Goal: Task Accomplishment & Management: Manage account settings

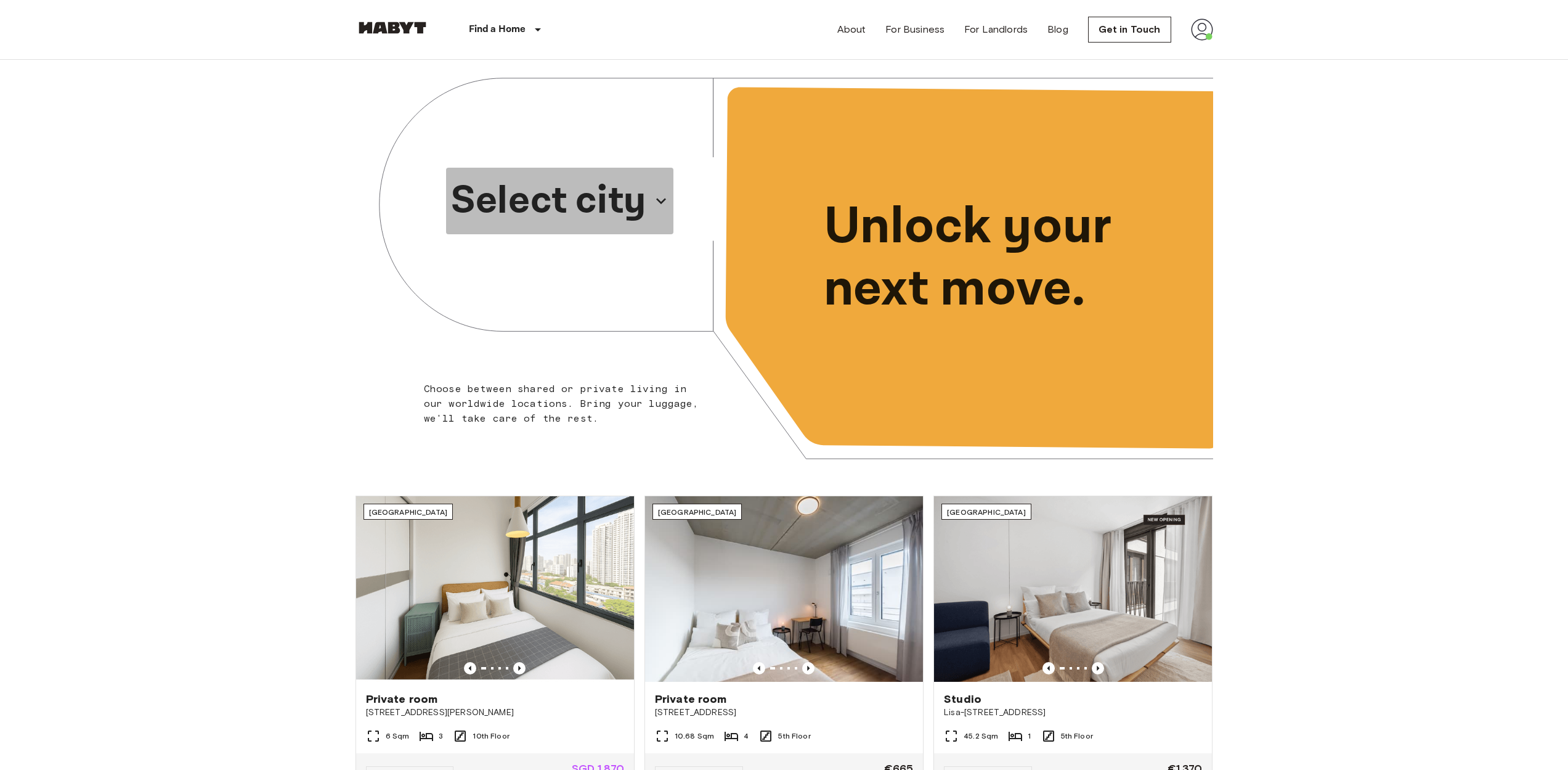
click at [599, 190] on p "Select city" at bounding box center [548, 201] width 195 height 60
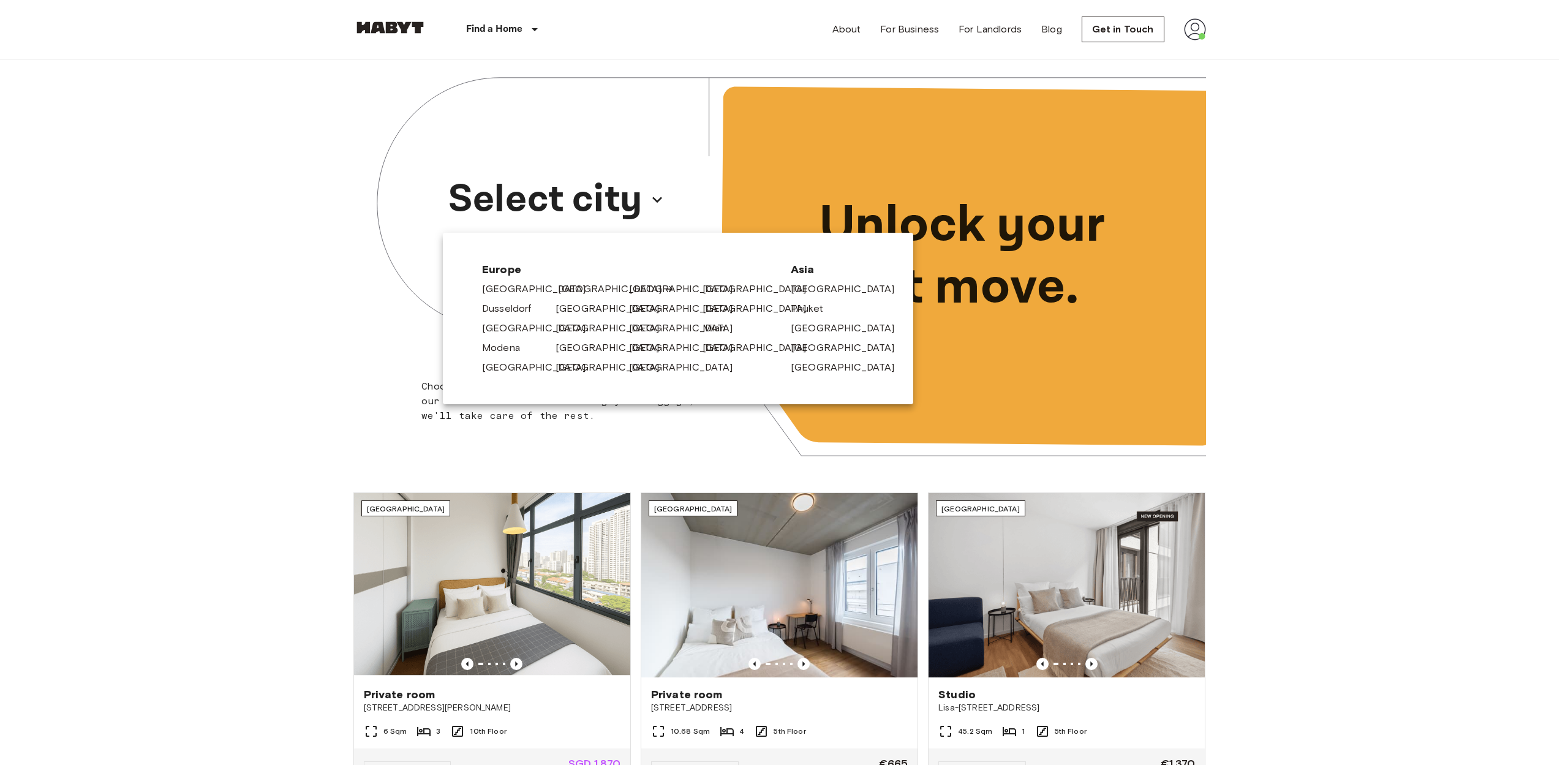
click at [565, 289] on link "[GEOGRAPHIC_DATA]" at bounding box center [616, 289] width 117 height 15
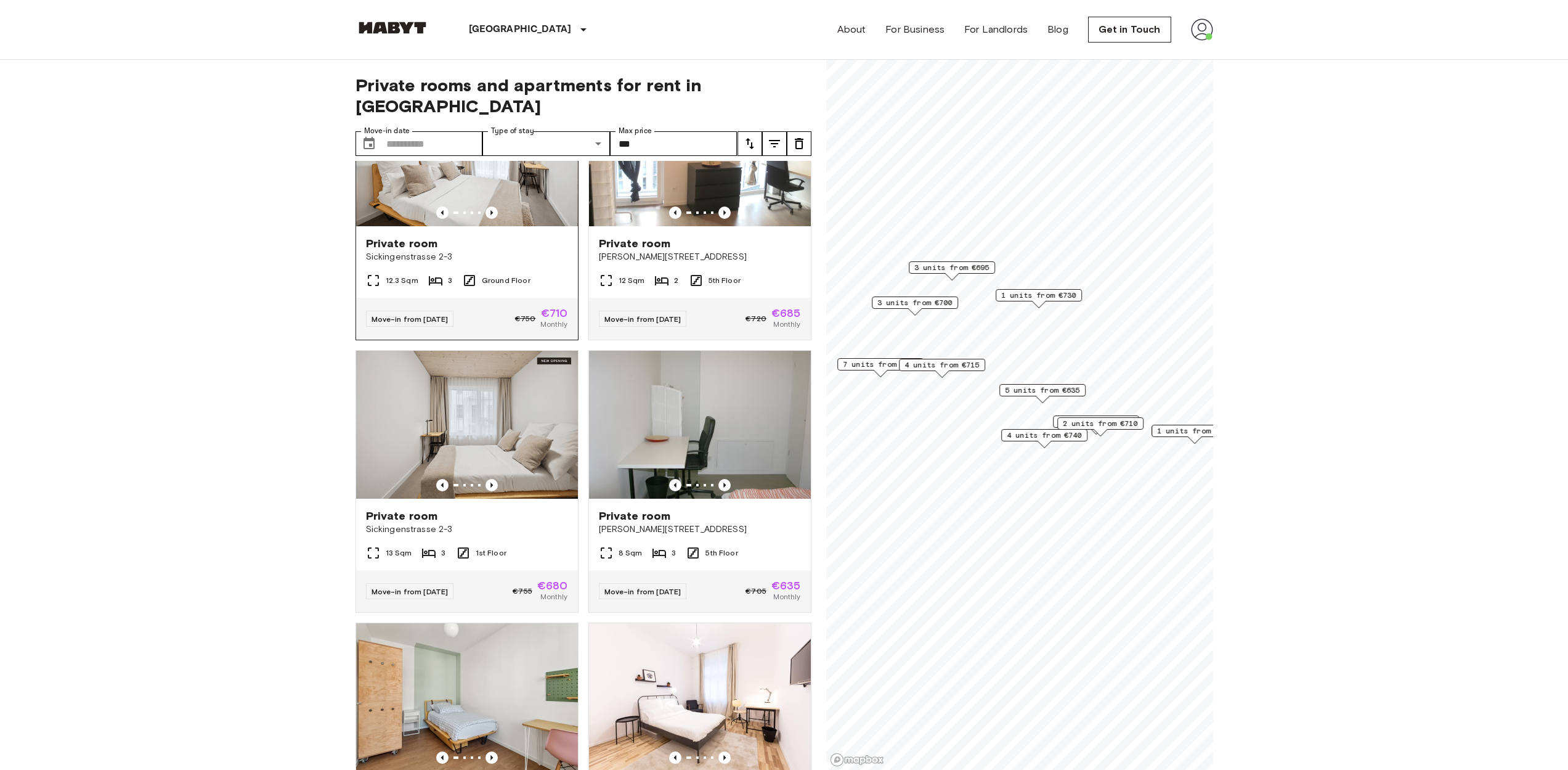
scroll to position [5, 0]
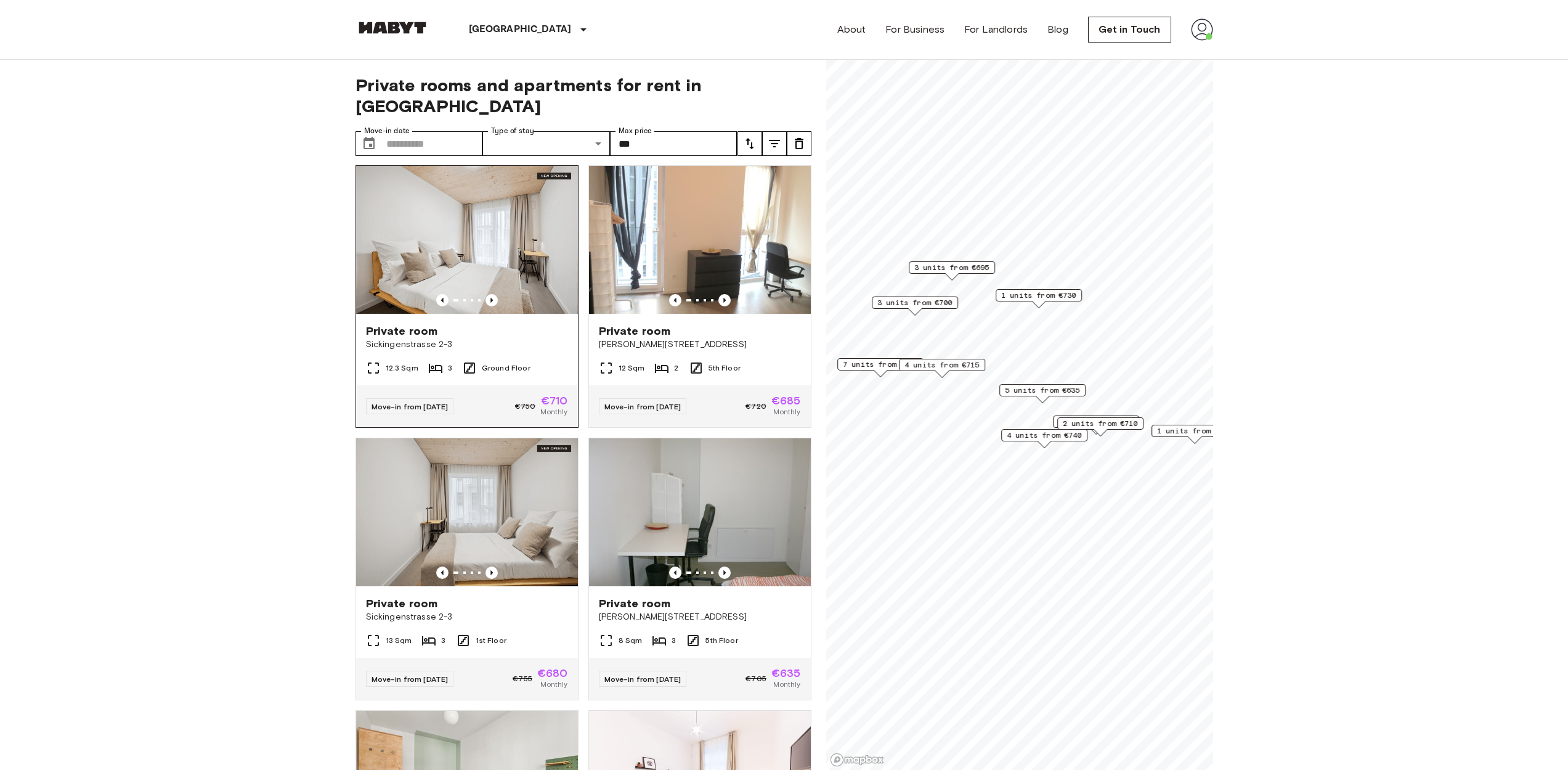
click at [425, 323] on span "Private room" at bounding box center [402, 330] width 72 height 15
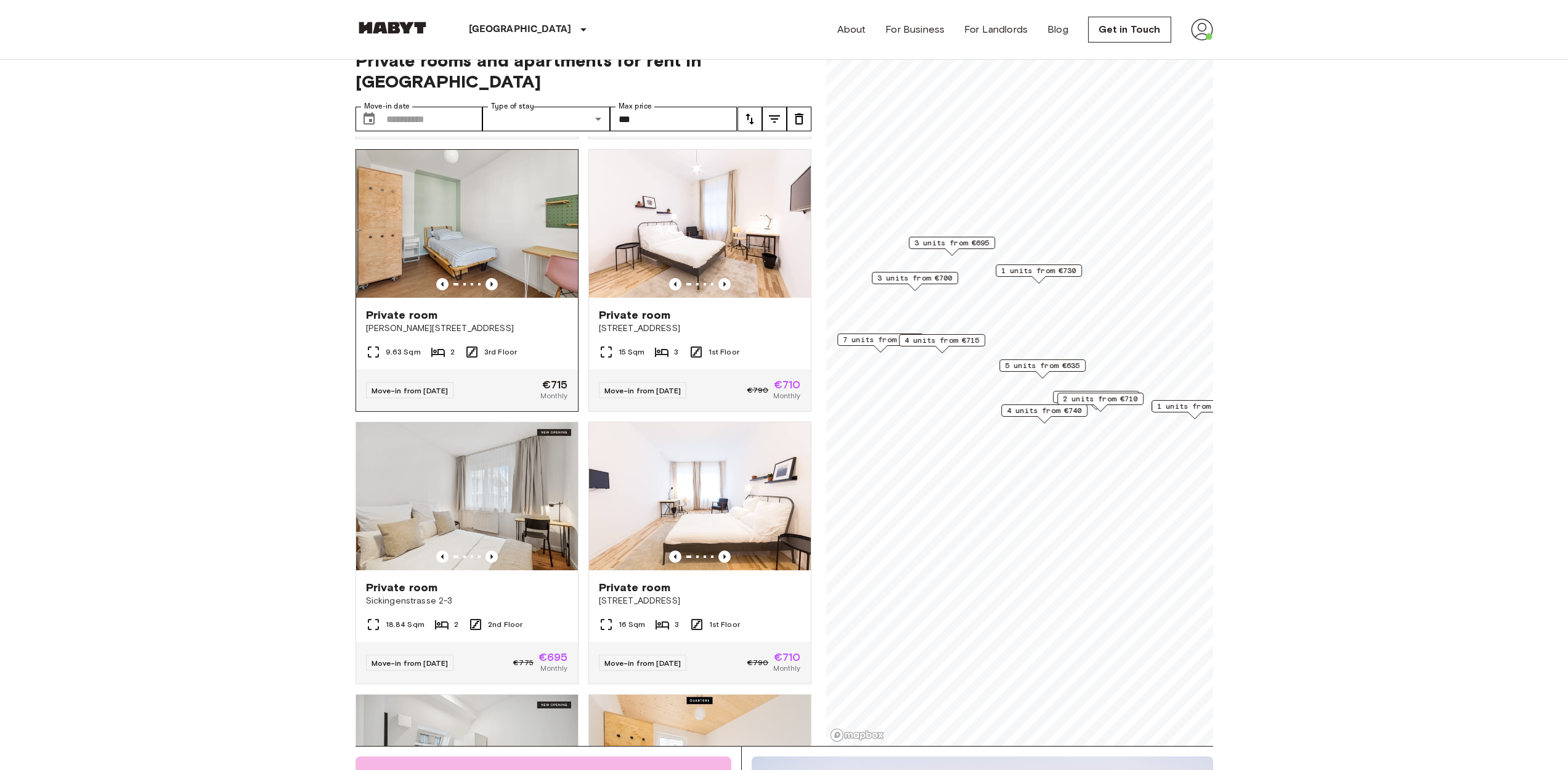
scroll to position [604, 0]
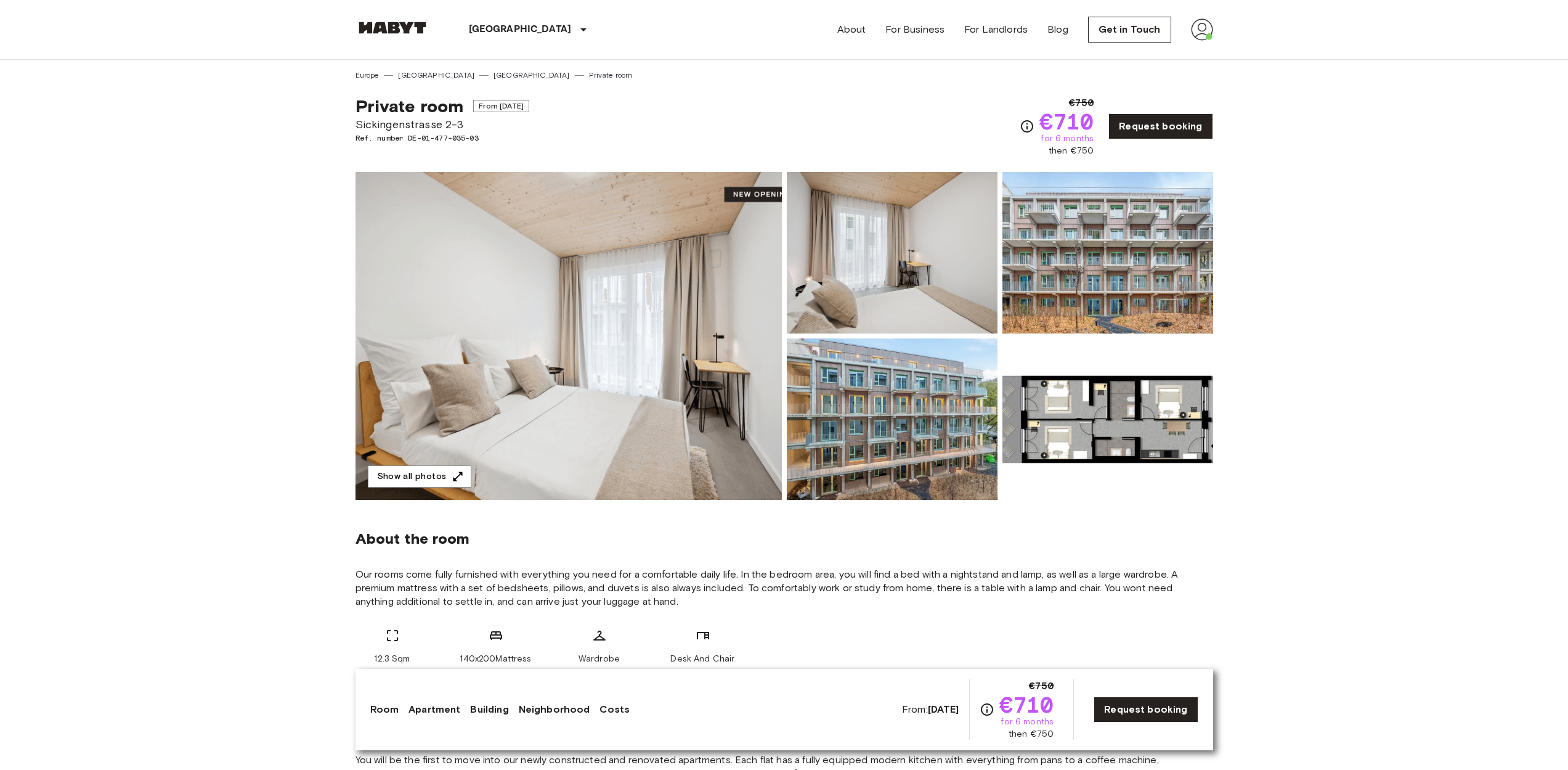
click at [635, 291] on img at bounding box center [569, 336] width 427 height 328
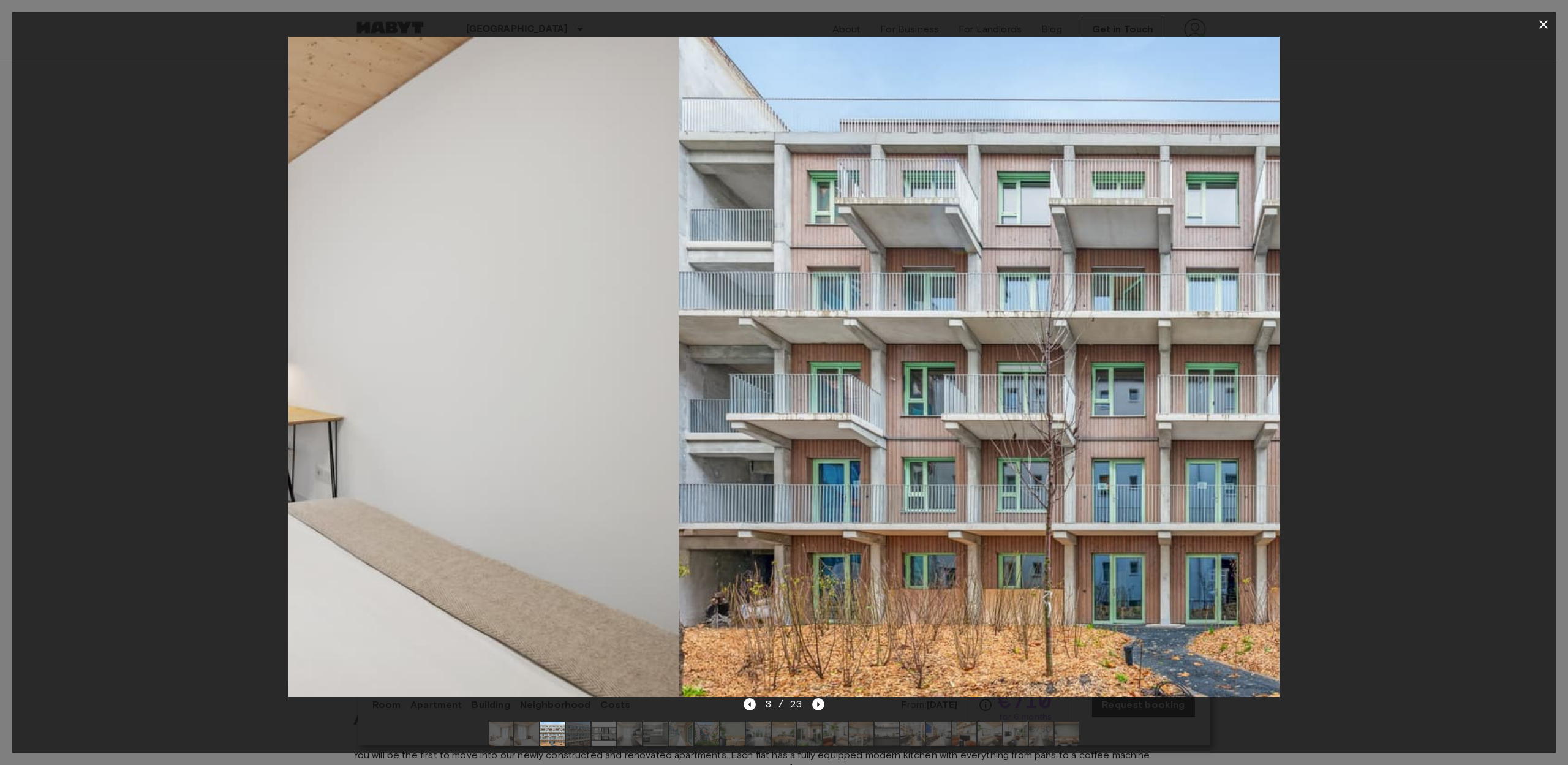
click at [224, 346] on div at bounding box center [784, 366] width 1544 height 660
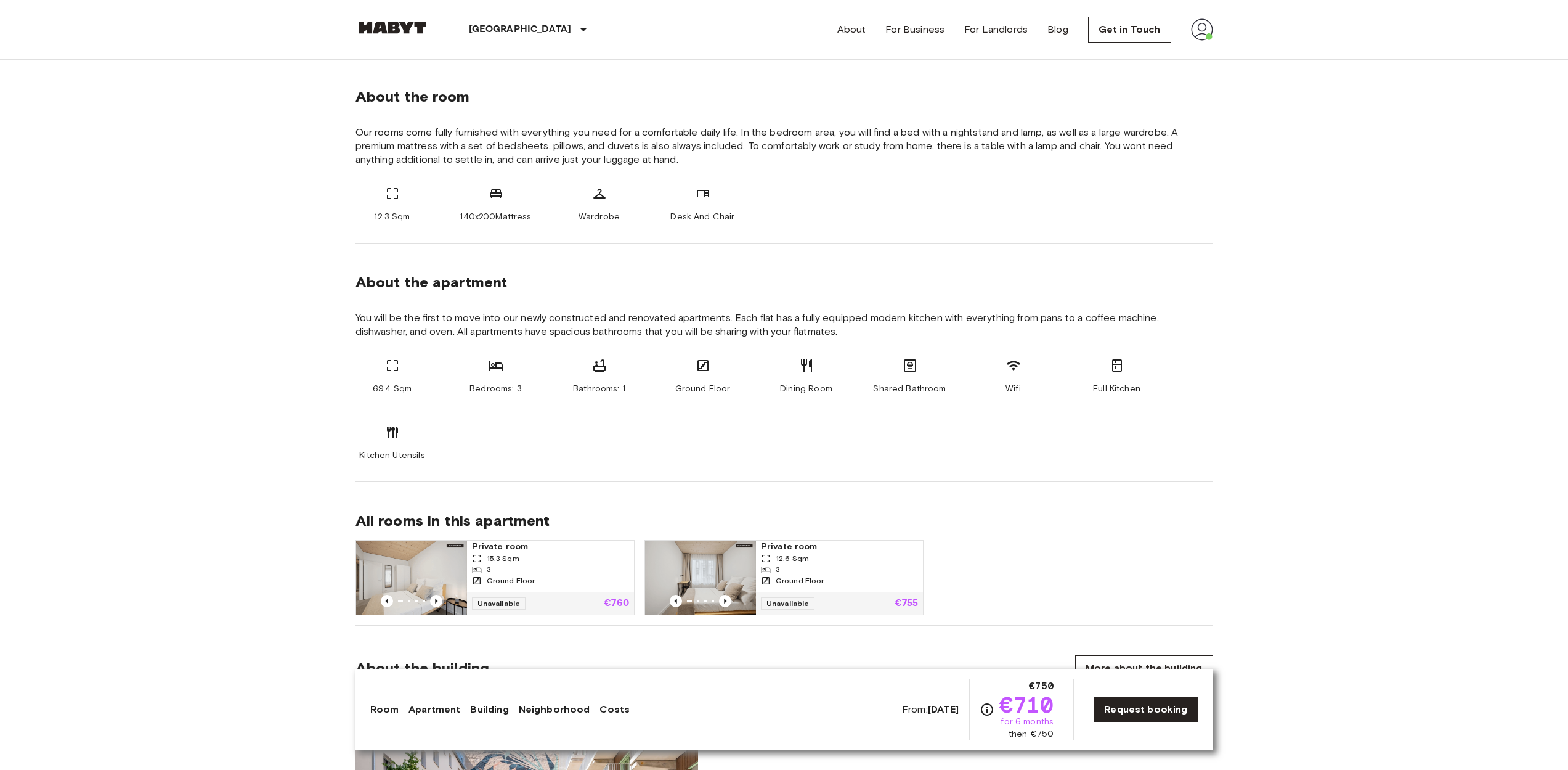
scroll to position [595, 0]
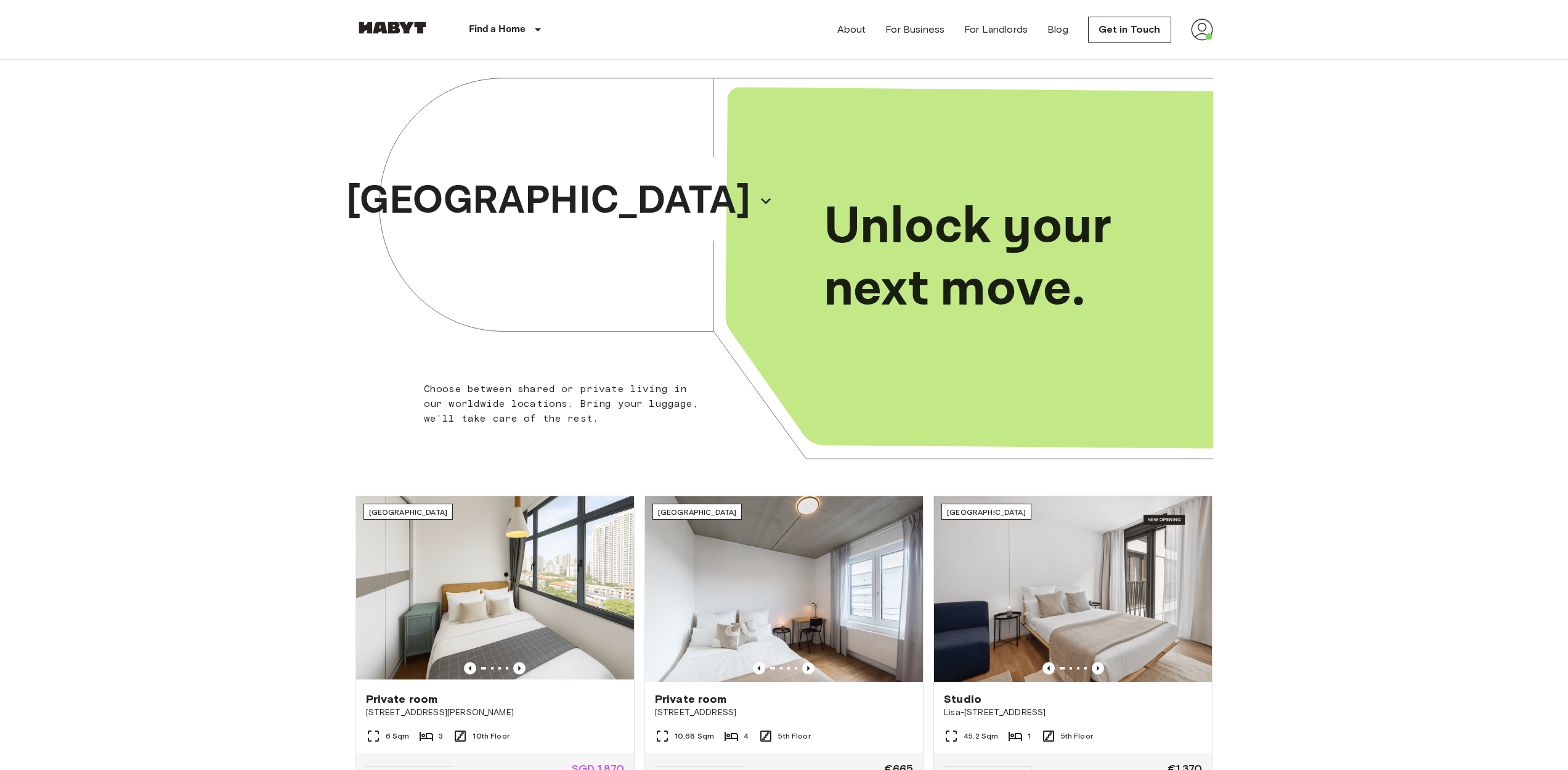
click at [1208, 39] on img at bounding box center [1202, 29] width 22 height 22
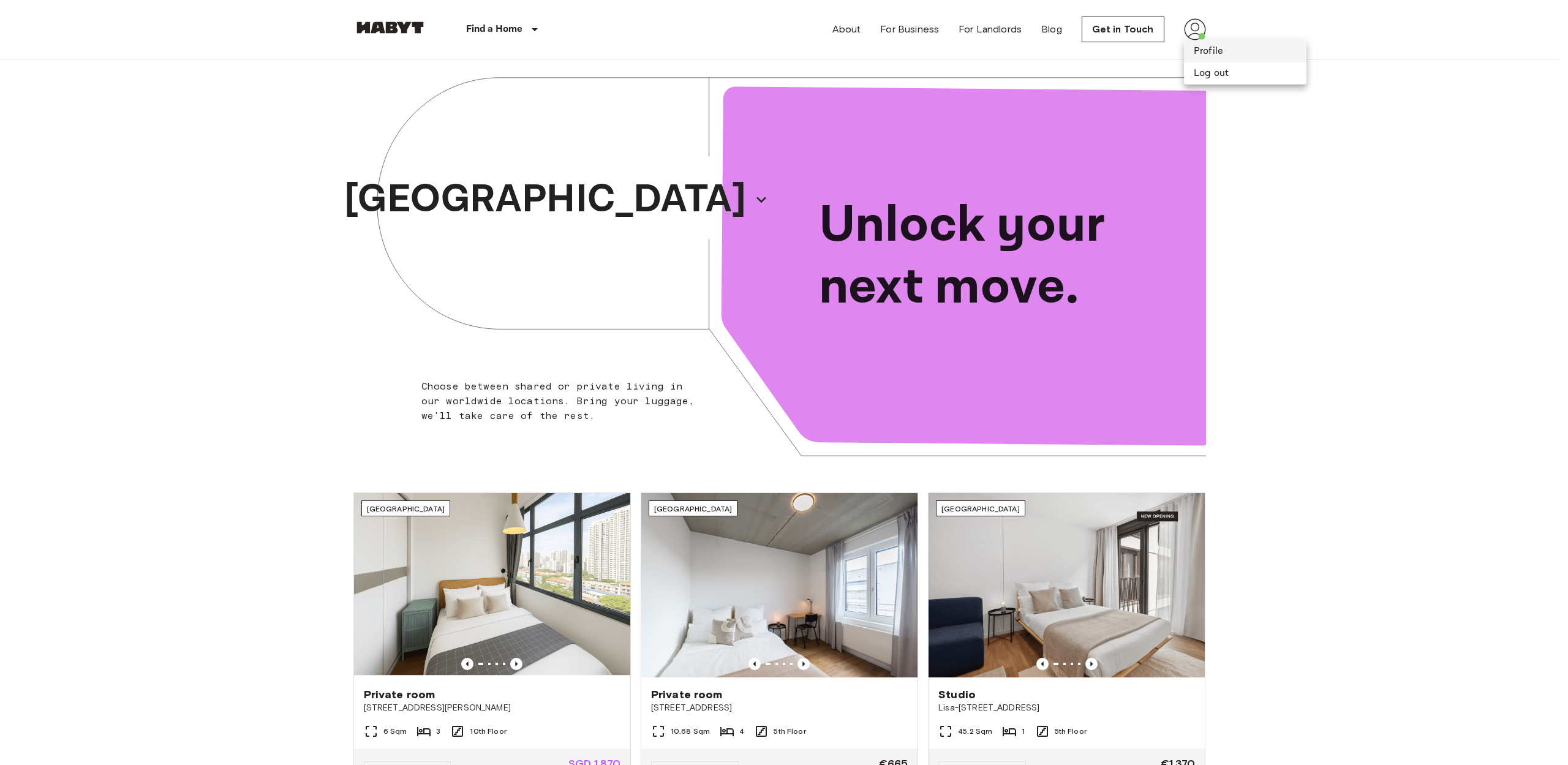
click at [1201, 52] on li "Profile" at bounding box center [1245, 50] width 123 height 22
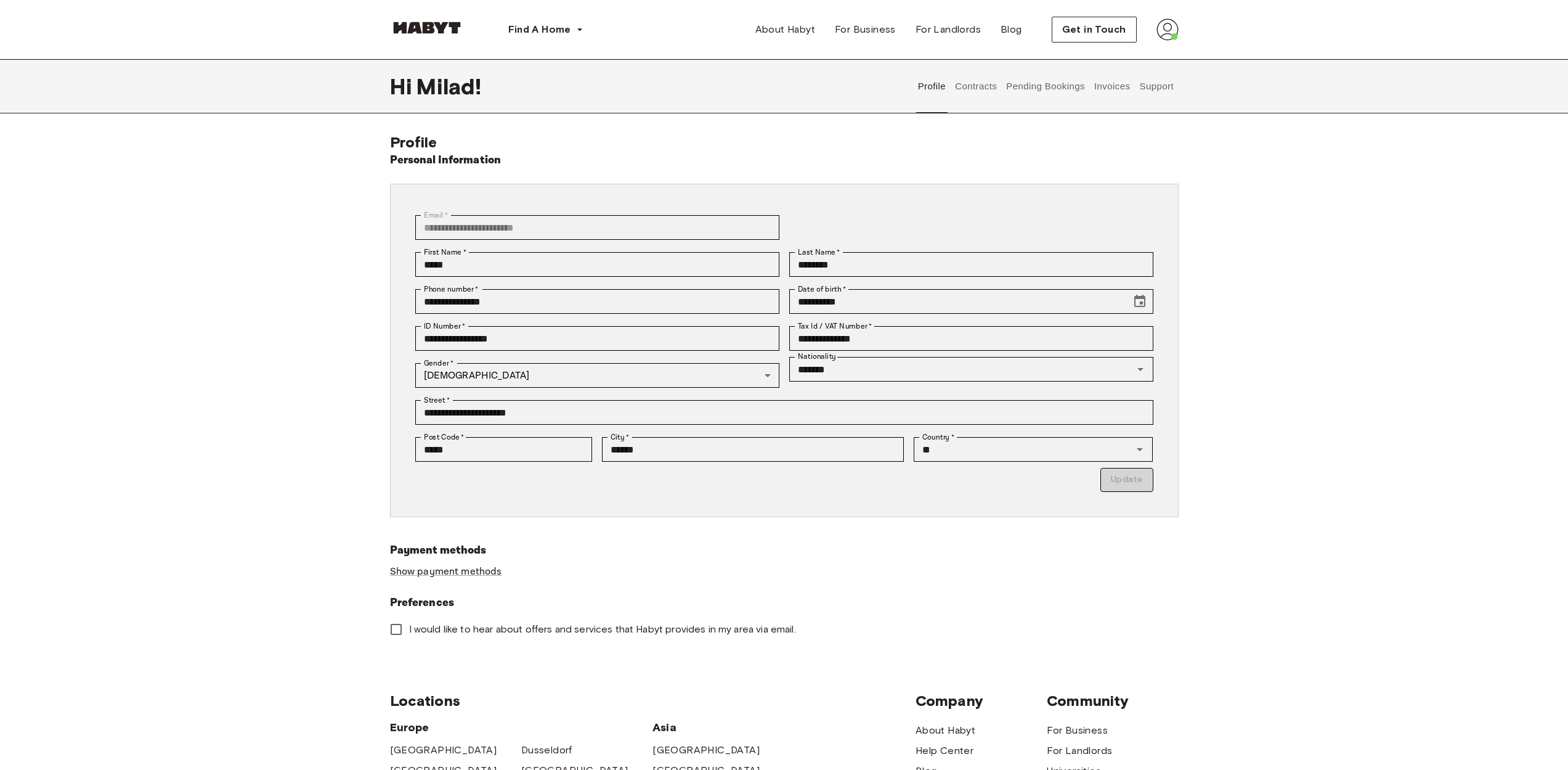
click at [984, 82] on button "Contracts" at bounding box center [976, 87] width 45 height 54
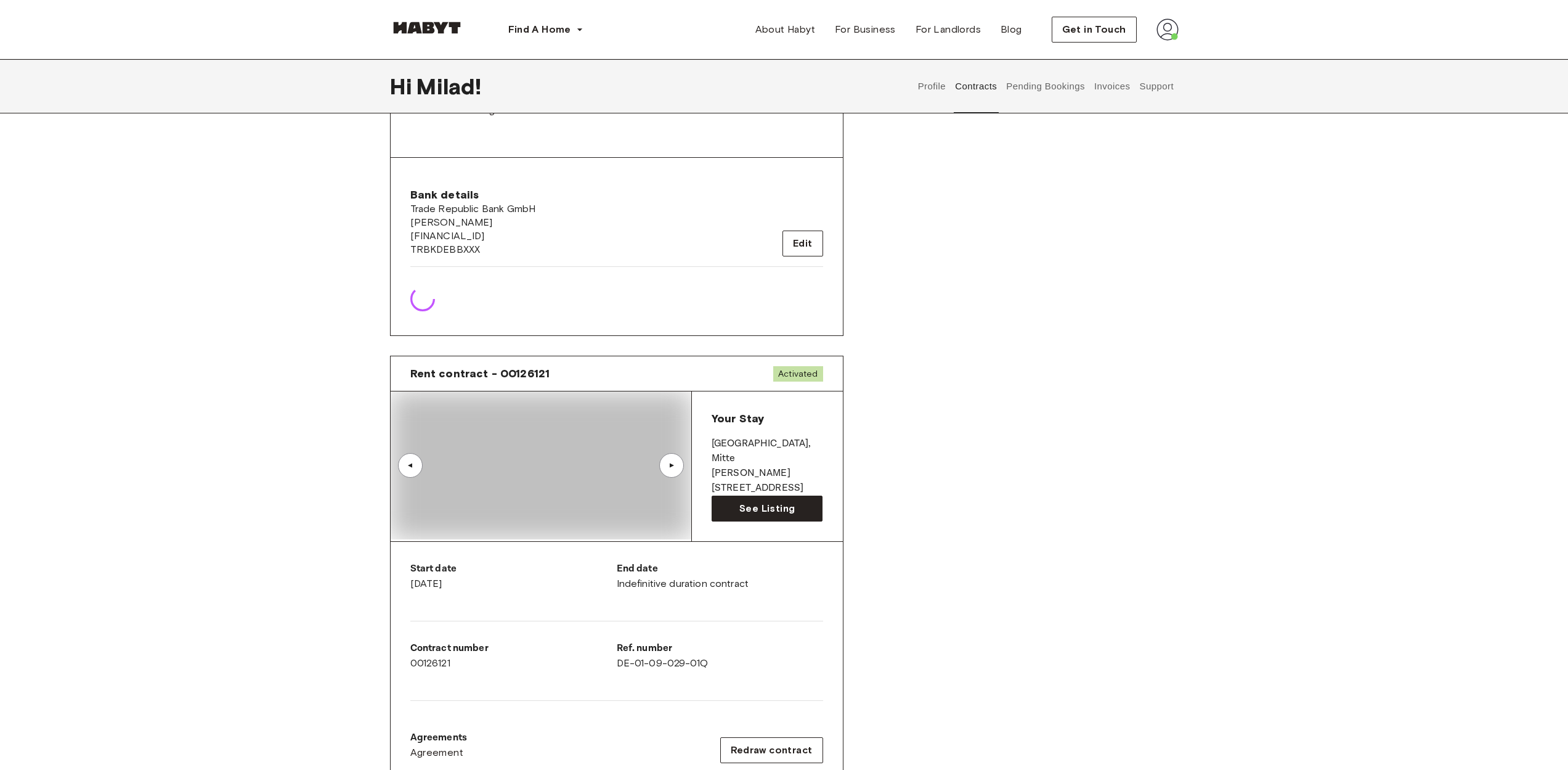
scroll to position [509, 0]
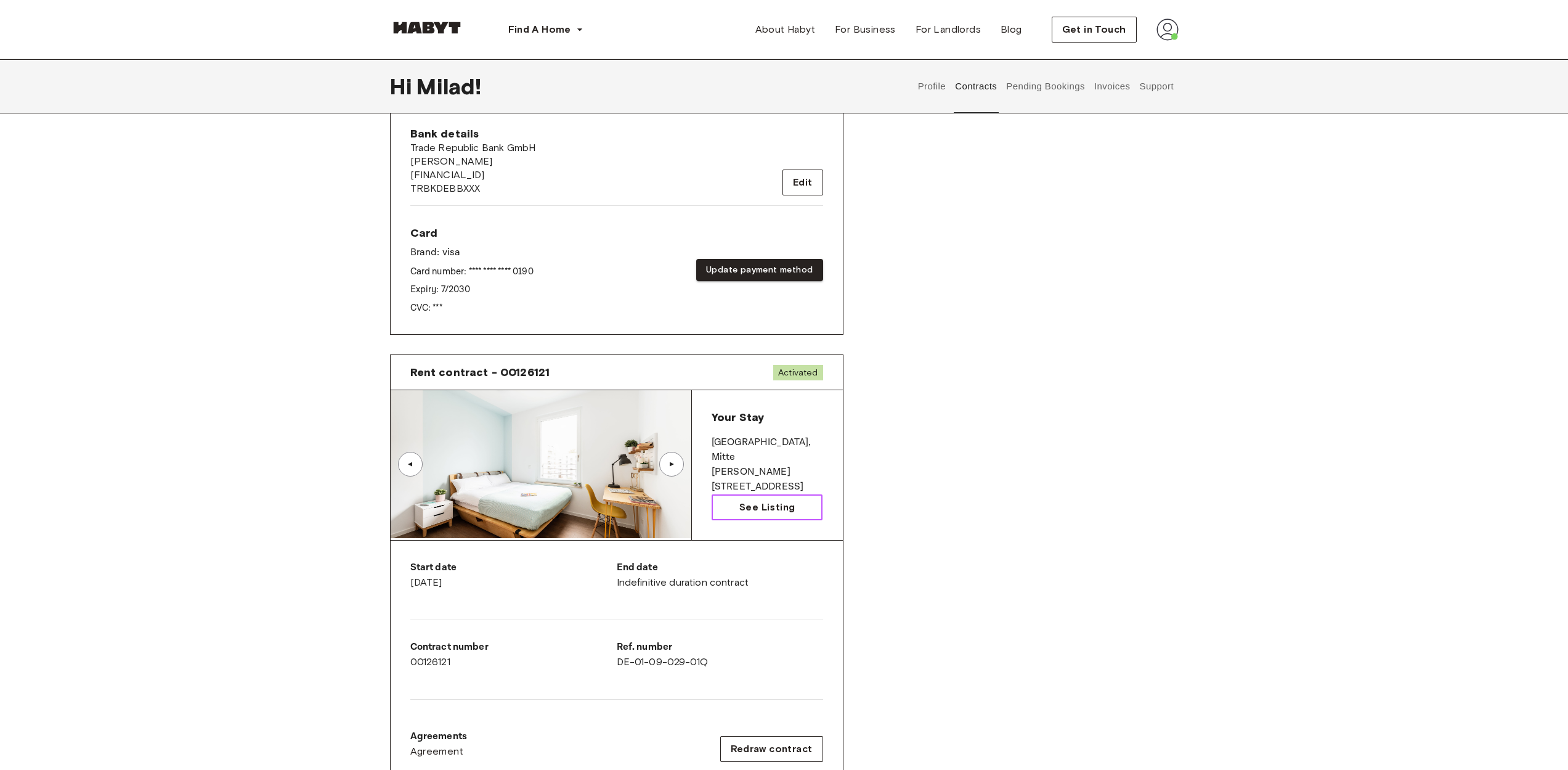
click at [756, 501] on span "See Listing" at bounding box center [766, 506] width 55 height 15
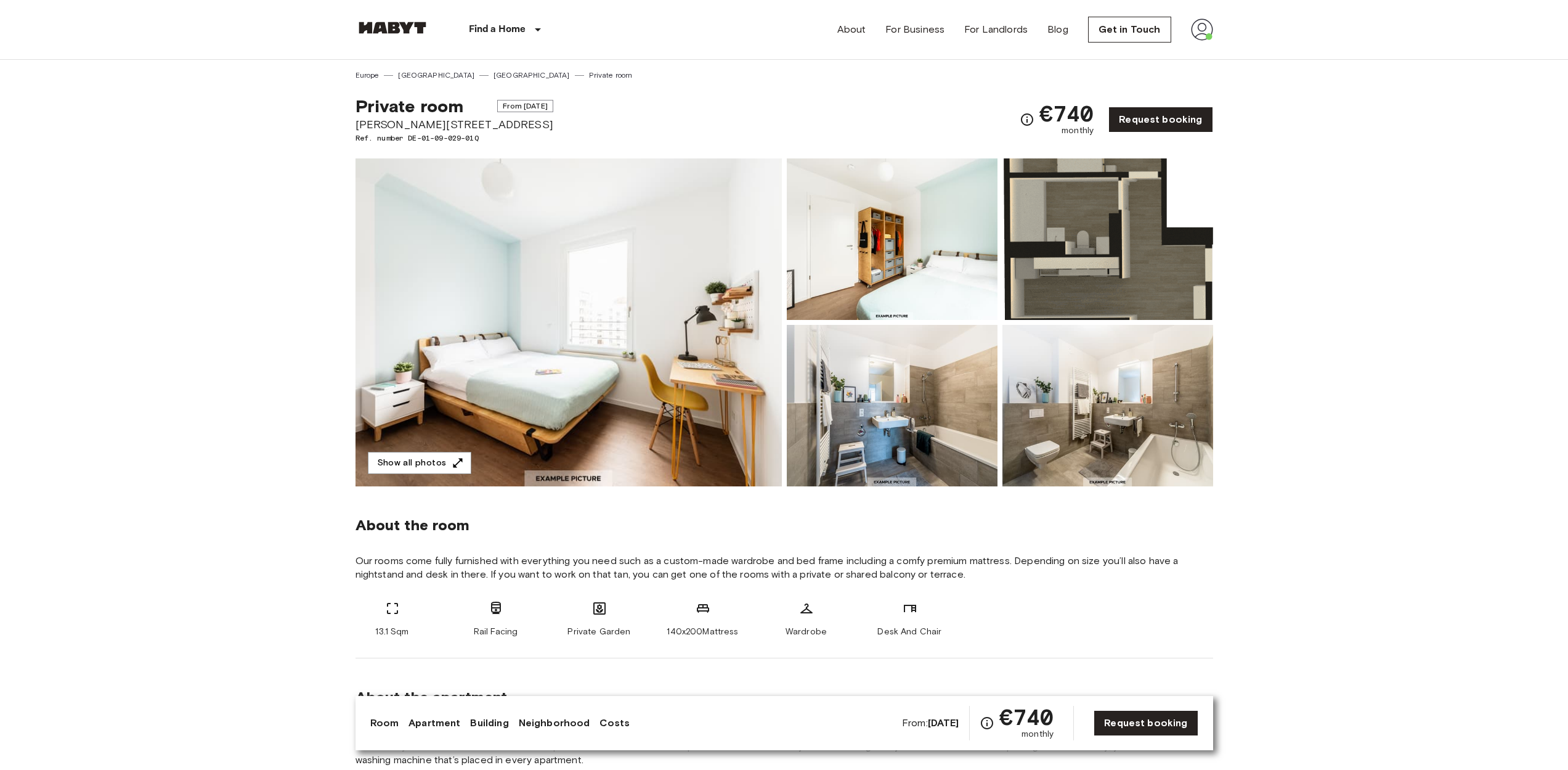
click at [726, 319] on img at bounding box center [569, 322] width 427 height 328
